Goal: Download file/media

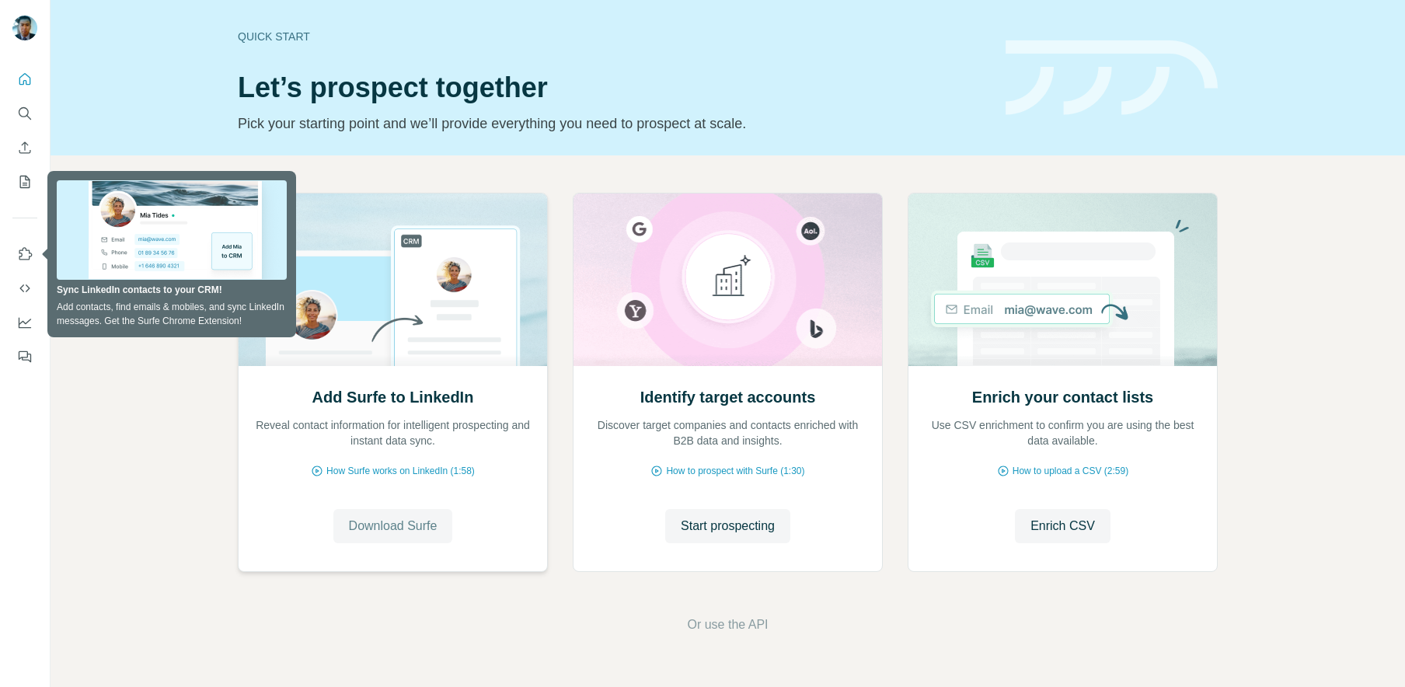
click at [435, 535] on button "Download Surfe" at bounding box center [393, 526] width 120 height 34
